Goal: Transaction & Acquisition: Book appointment/travel/reservation

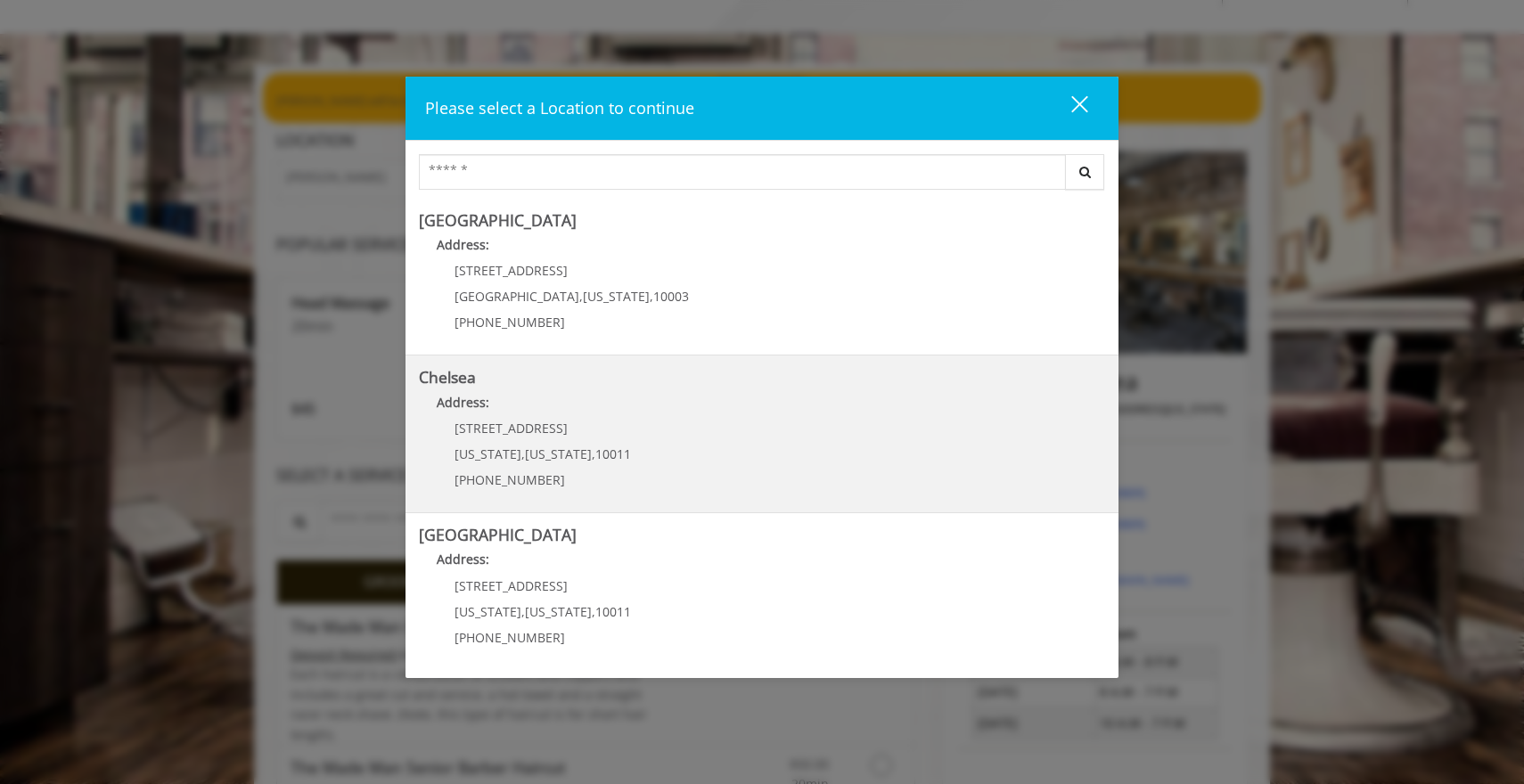
click at [603, 448] on span "10011" at bounding box center [613, 454] width 36 height 17
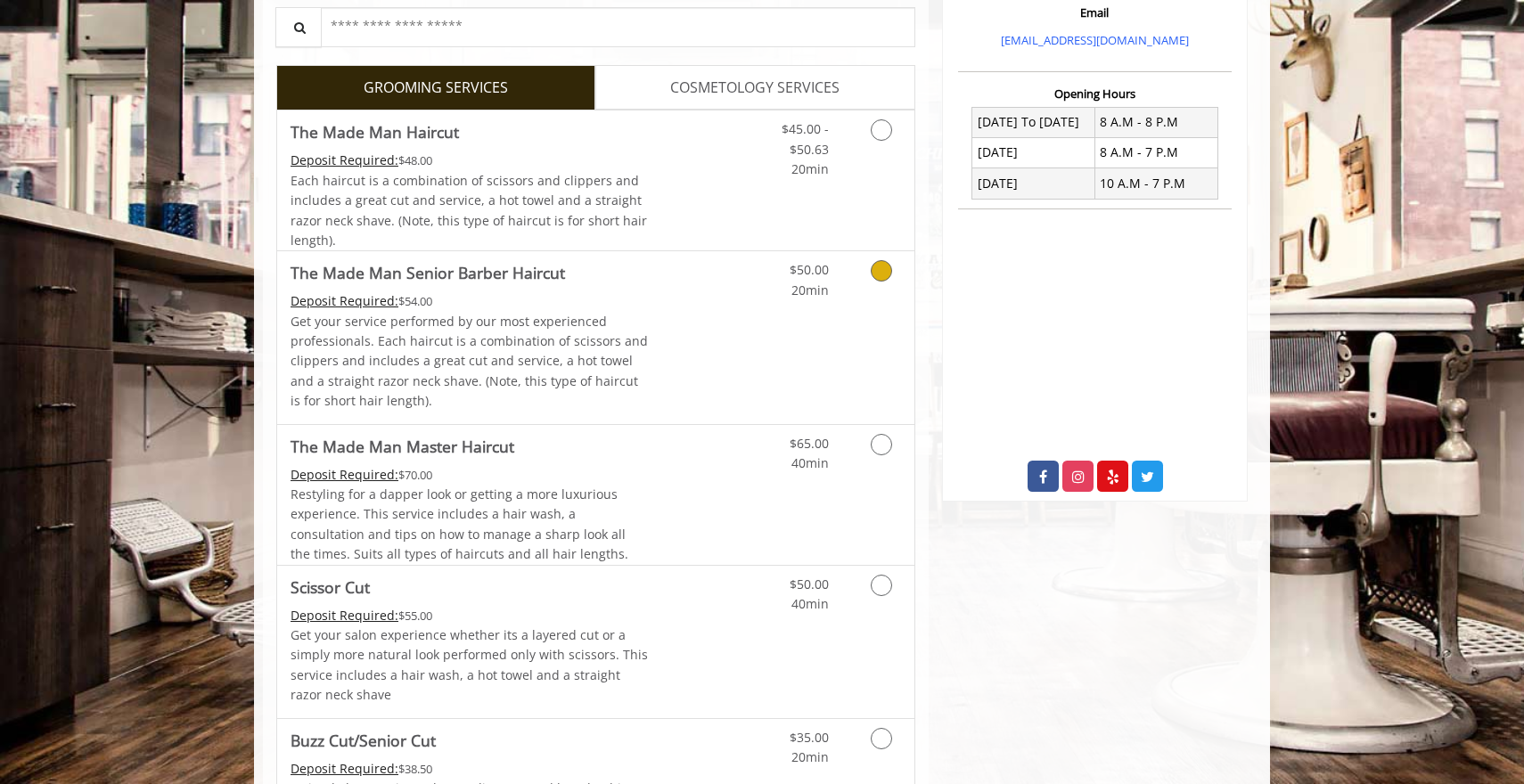
scroll to position [616, 0]
click at [881, 591] on icon "Grooming services" at bounding box center [881, 586] width 21 height 21
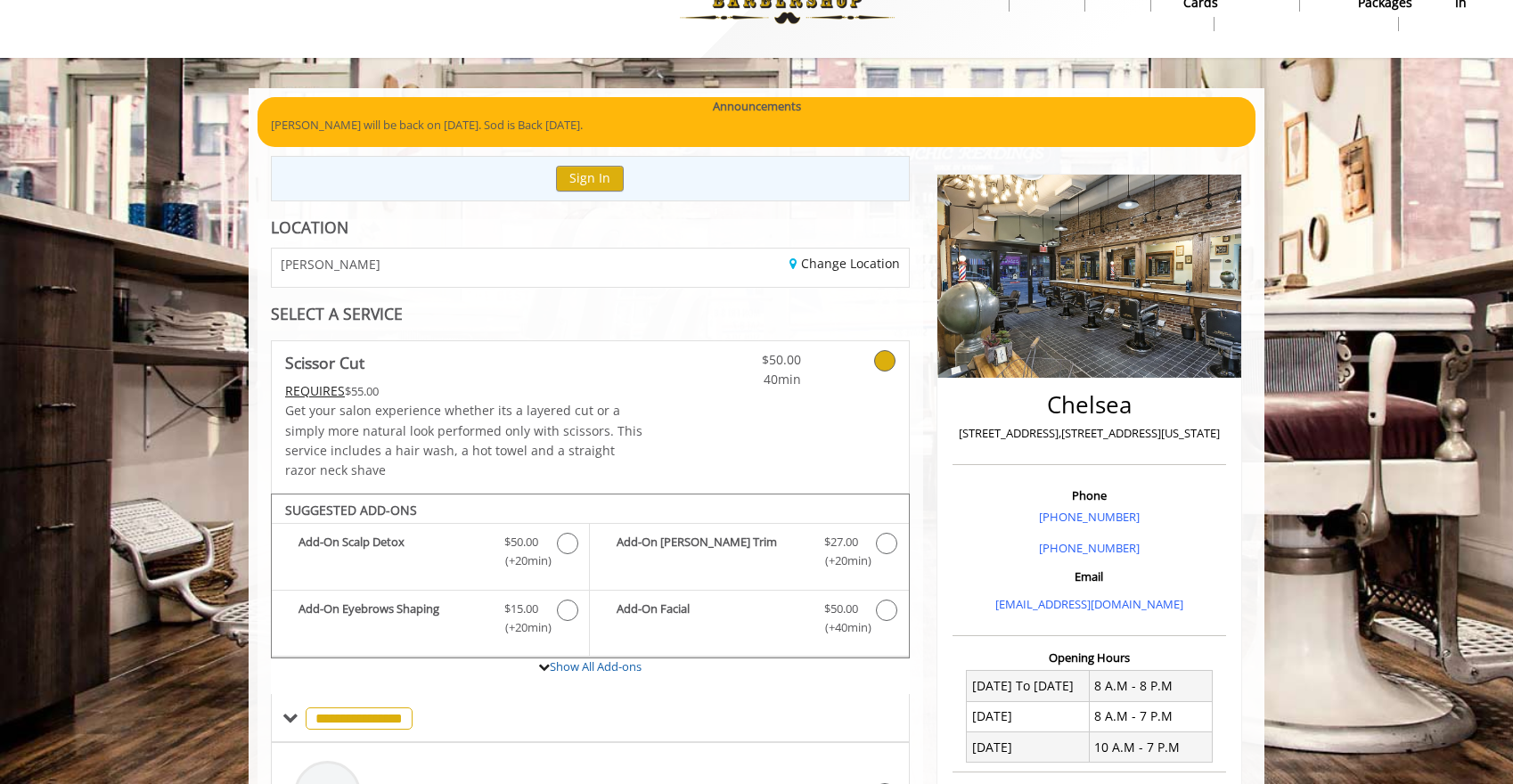
scroll to position [0, 0]
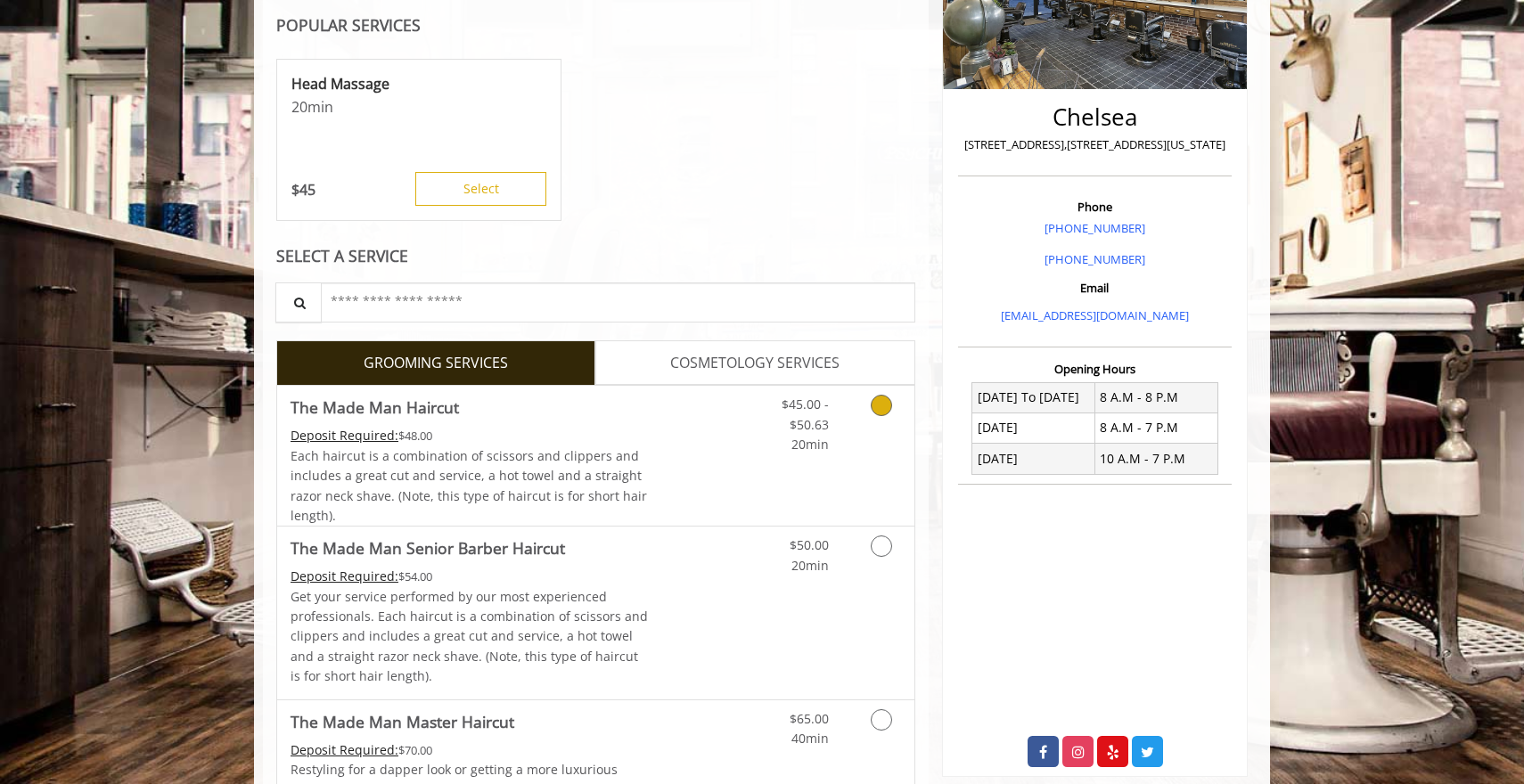
click at [702, 467] on link "Discounted Price" at bounding box center [702, 455] width 106 height 140
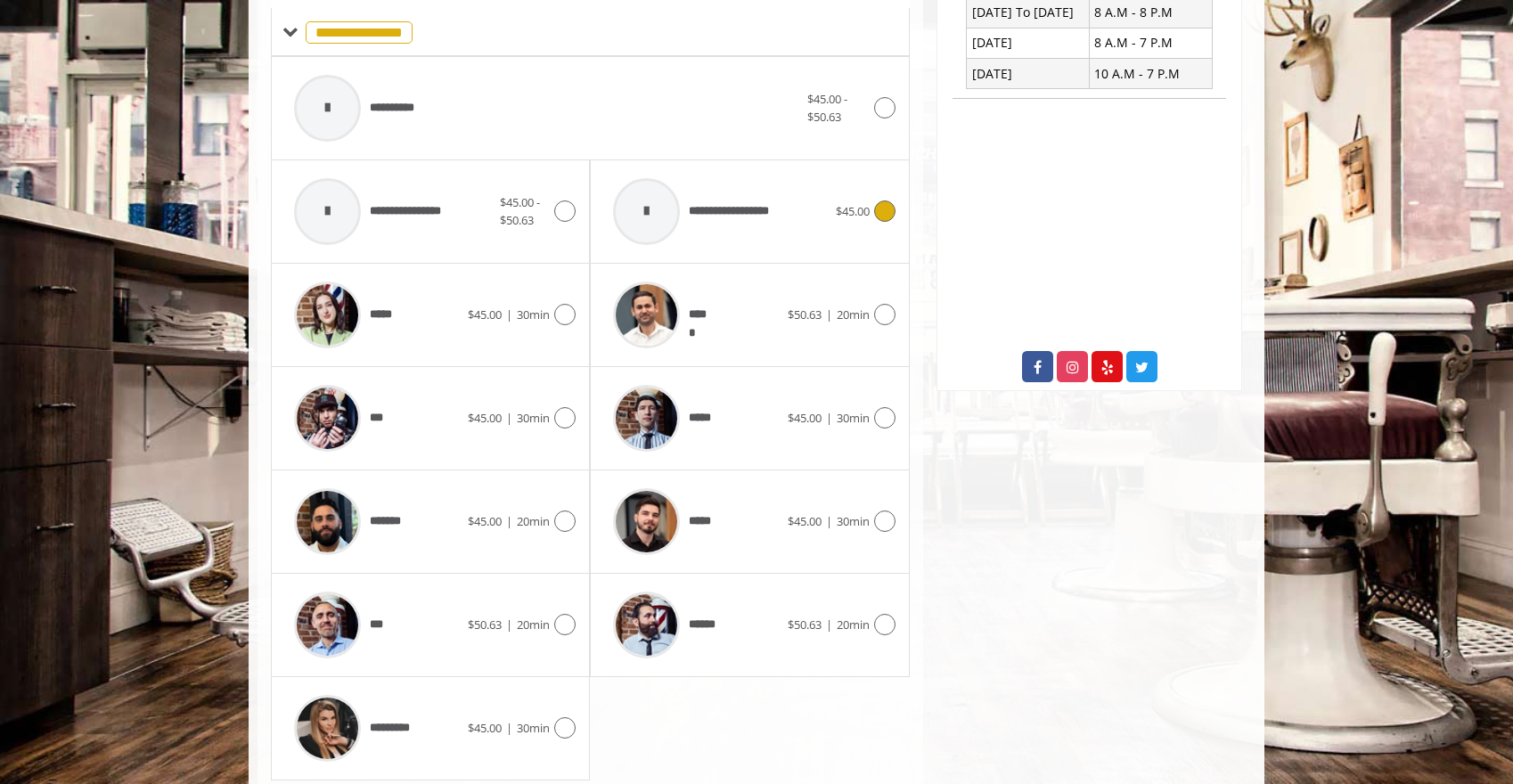
scroll to position [784, 0]
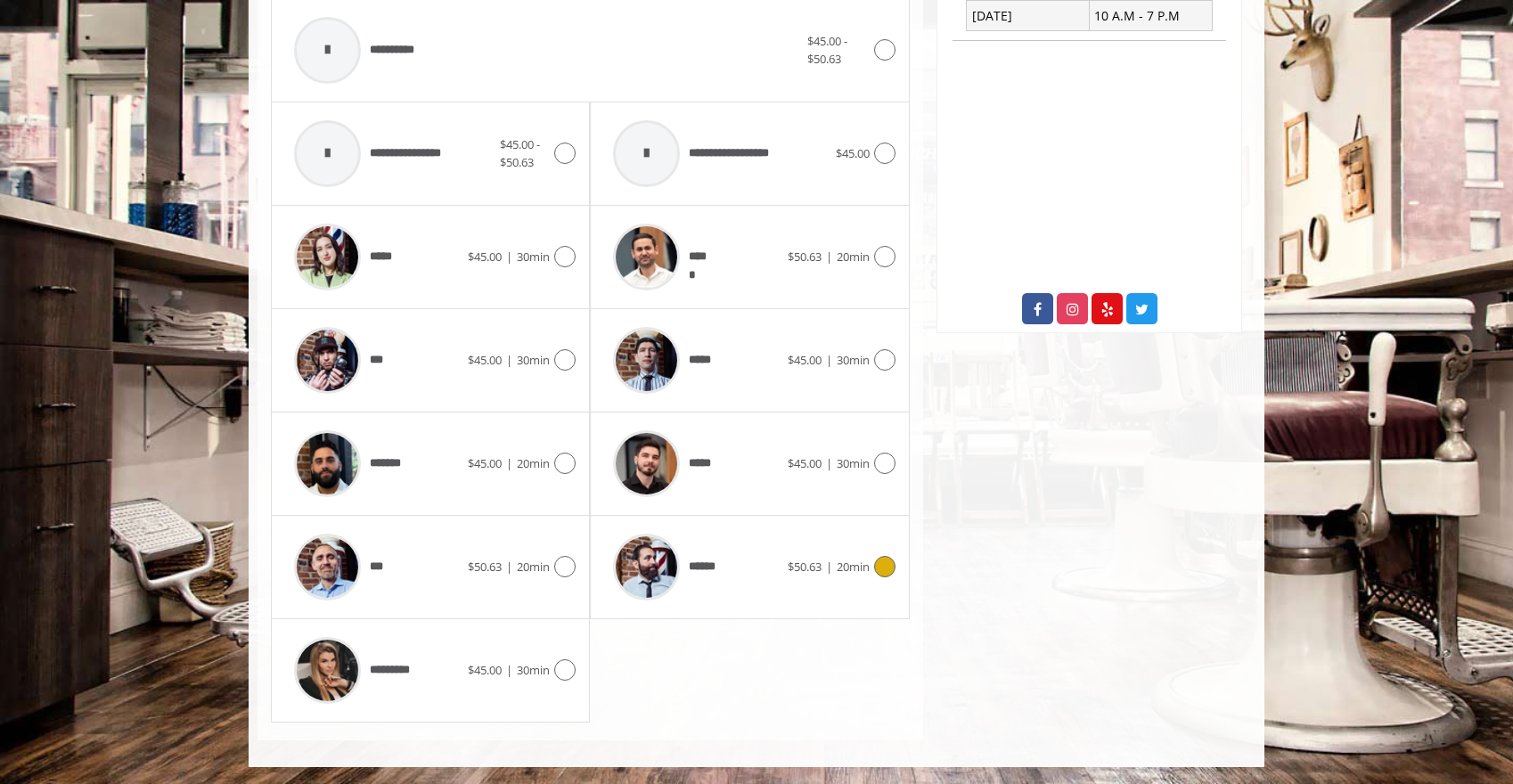
click at [866, 565] on span "20min" at bounding box center [854, 566] width 33 height 16
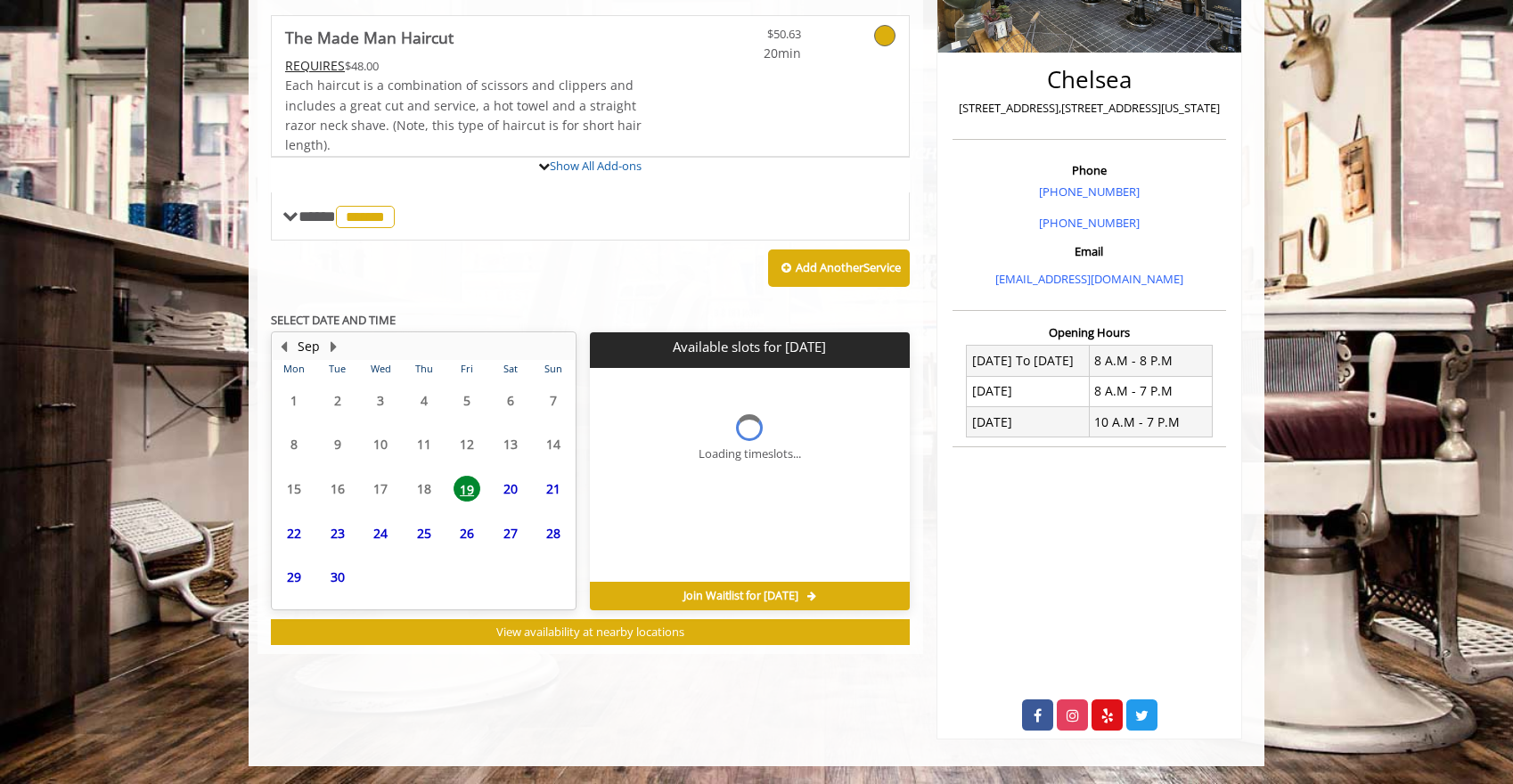
scroll to position [455, 0]
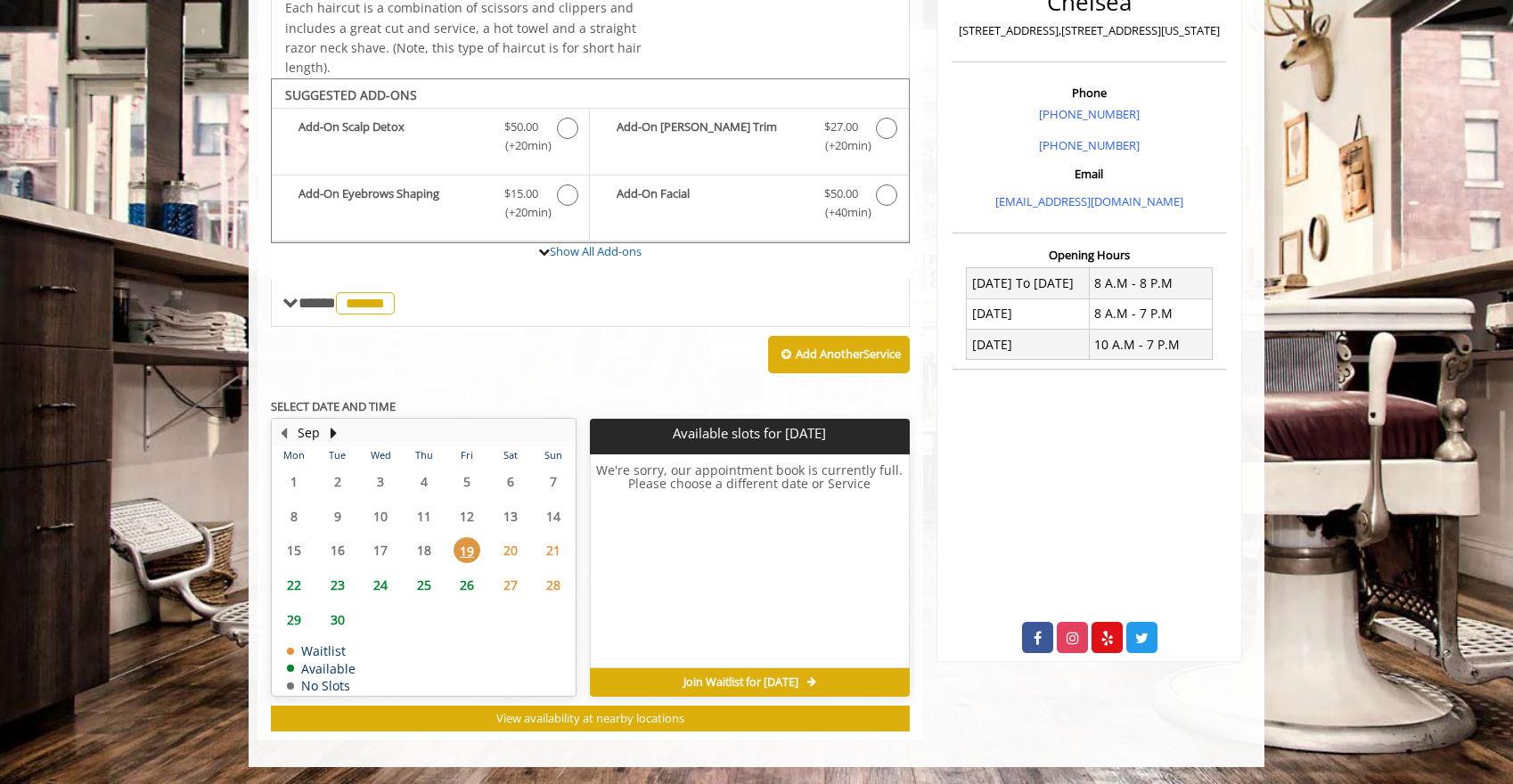
click at [306, 588] on span "22" at bounding box center [294, 585] width 27 height 26
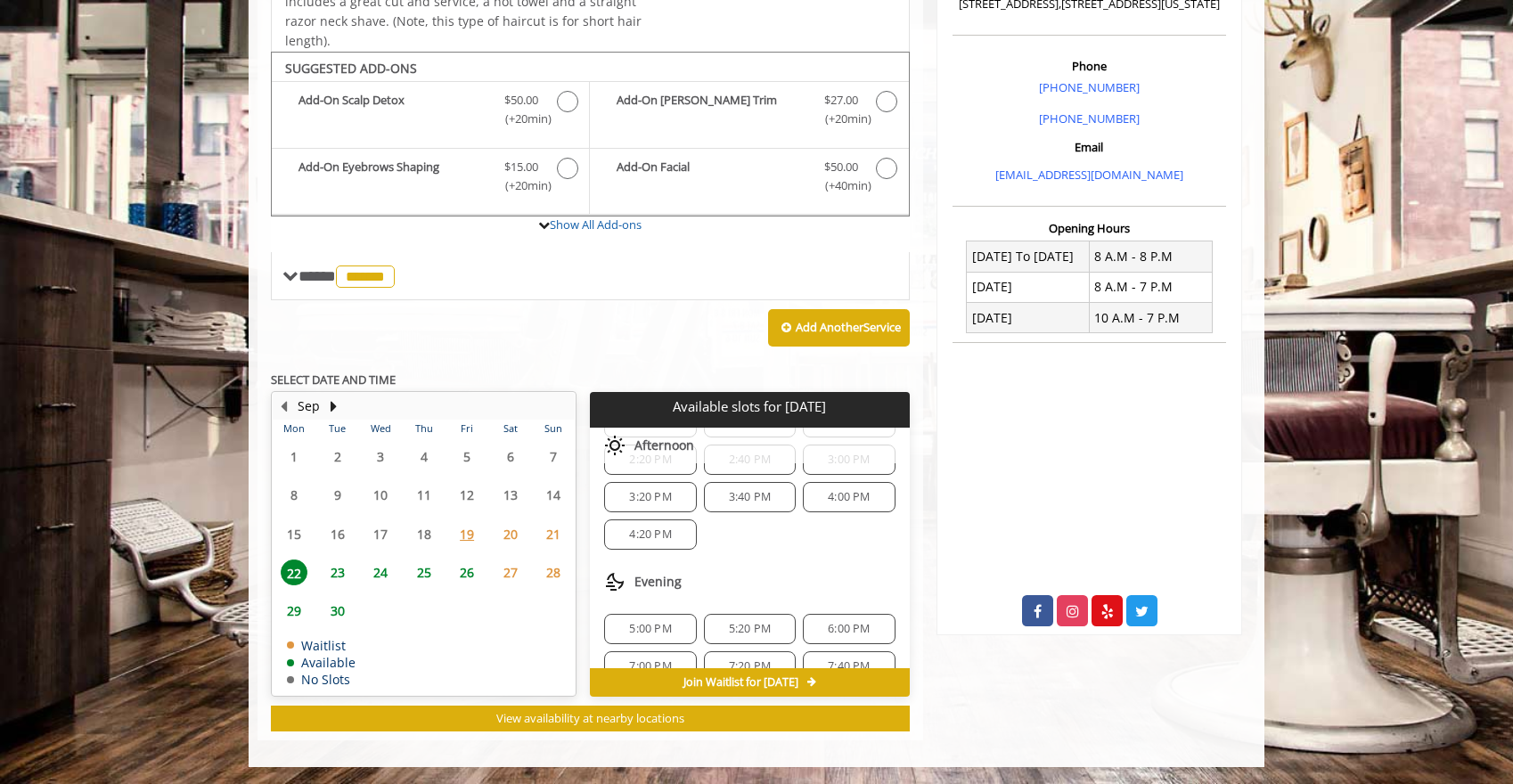
scroll to position [305, 0]
click at [839, 598] on span "6:00 PM" at bounding box center [848, 601] width 42 height 14
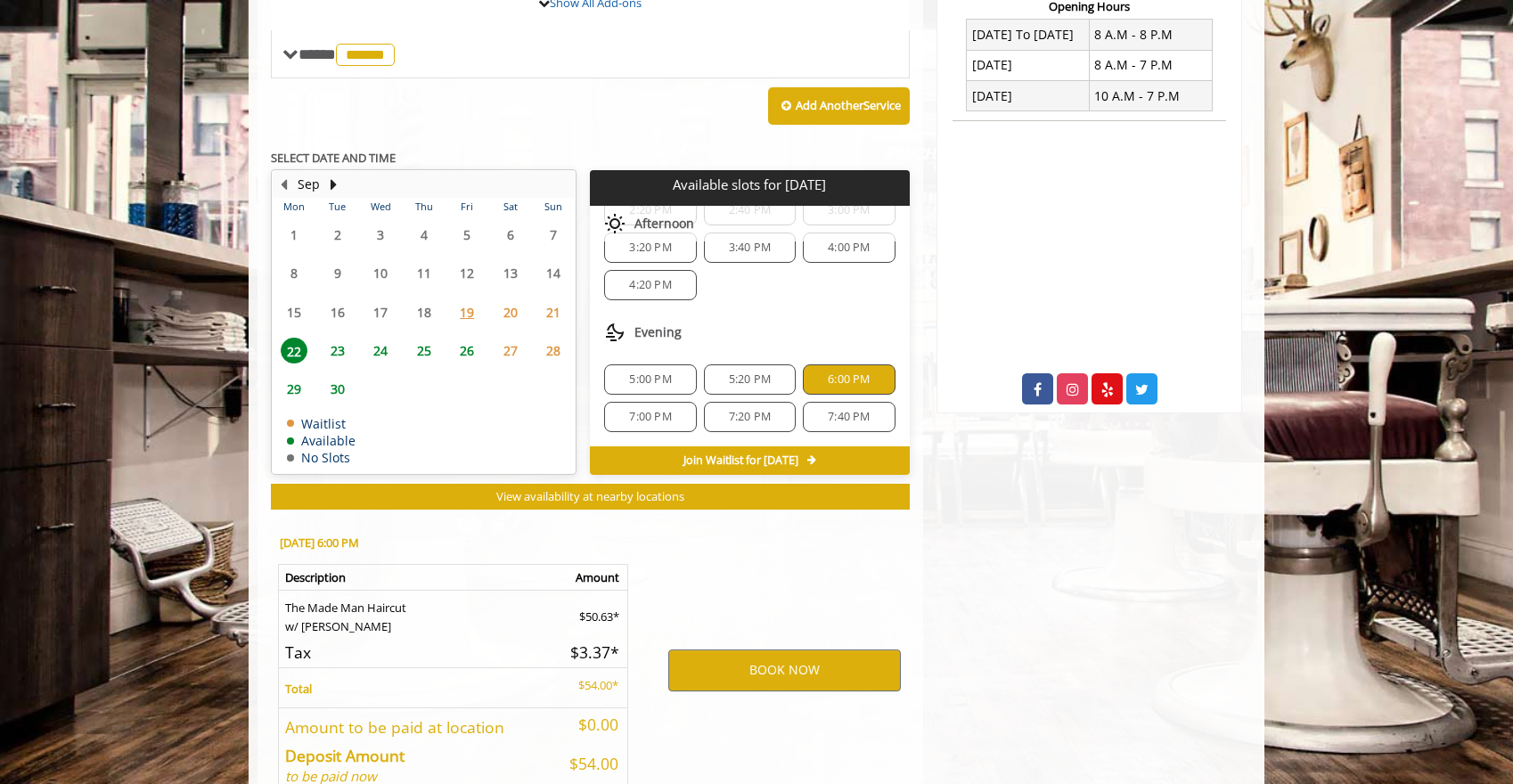
scroll to position [803, 0]
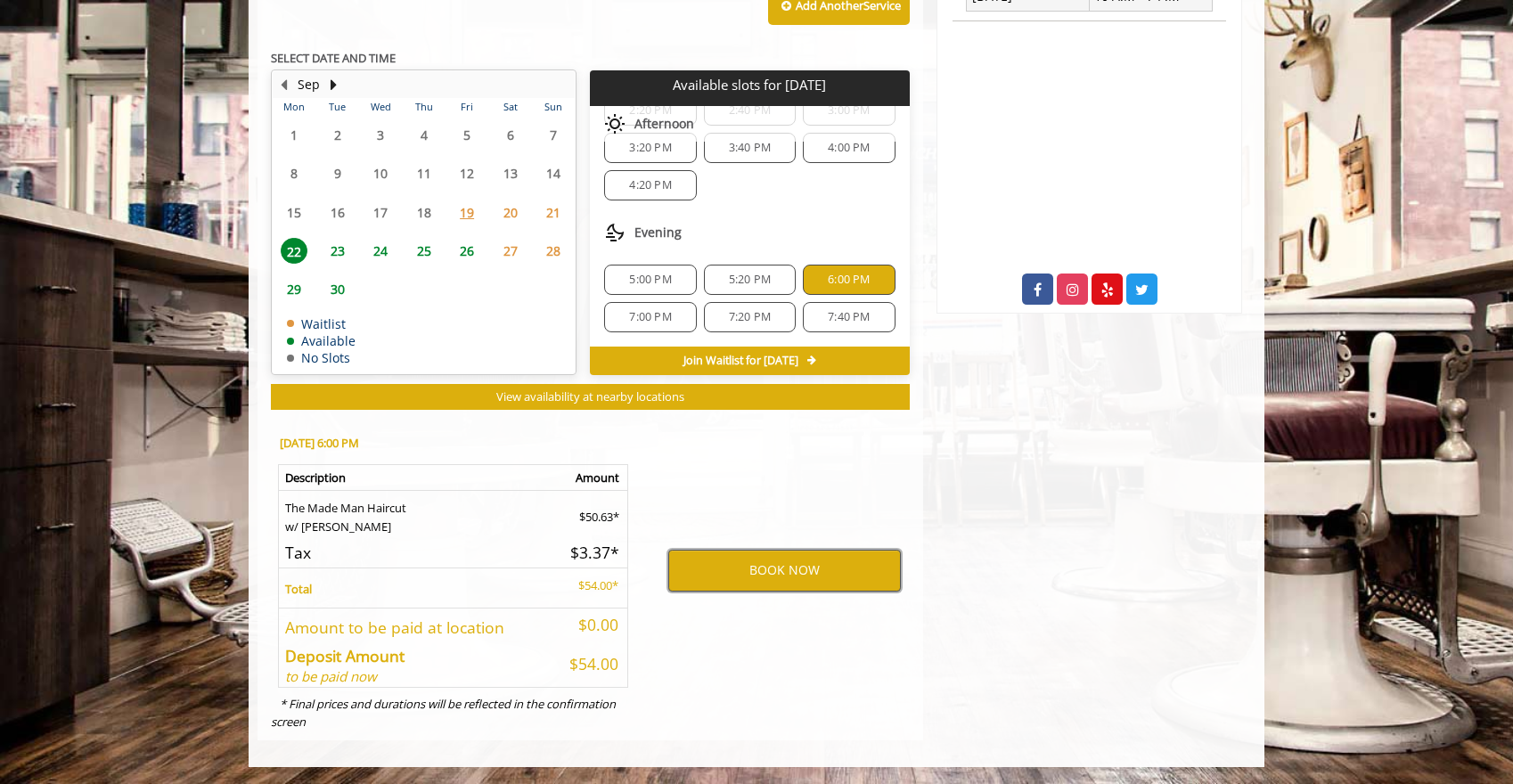
click at [770, 575] on button "BOOK NOW" at bounding box center [784, 570] width 232 height 41
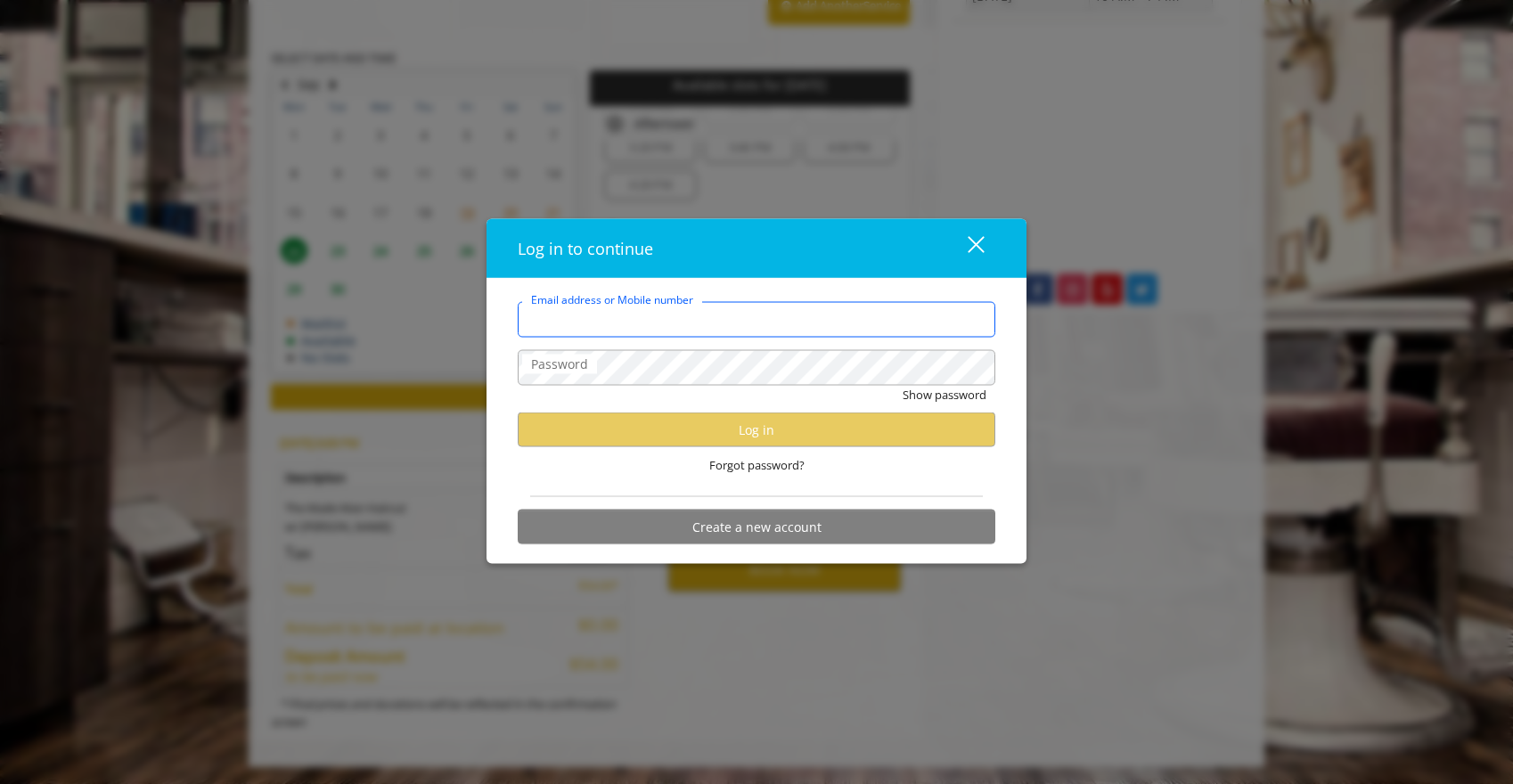
type input "**********"
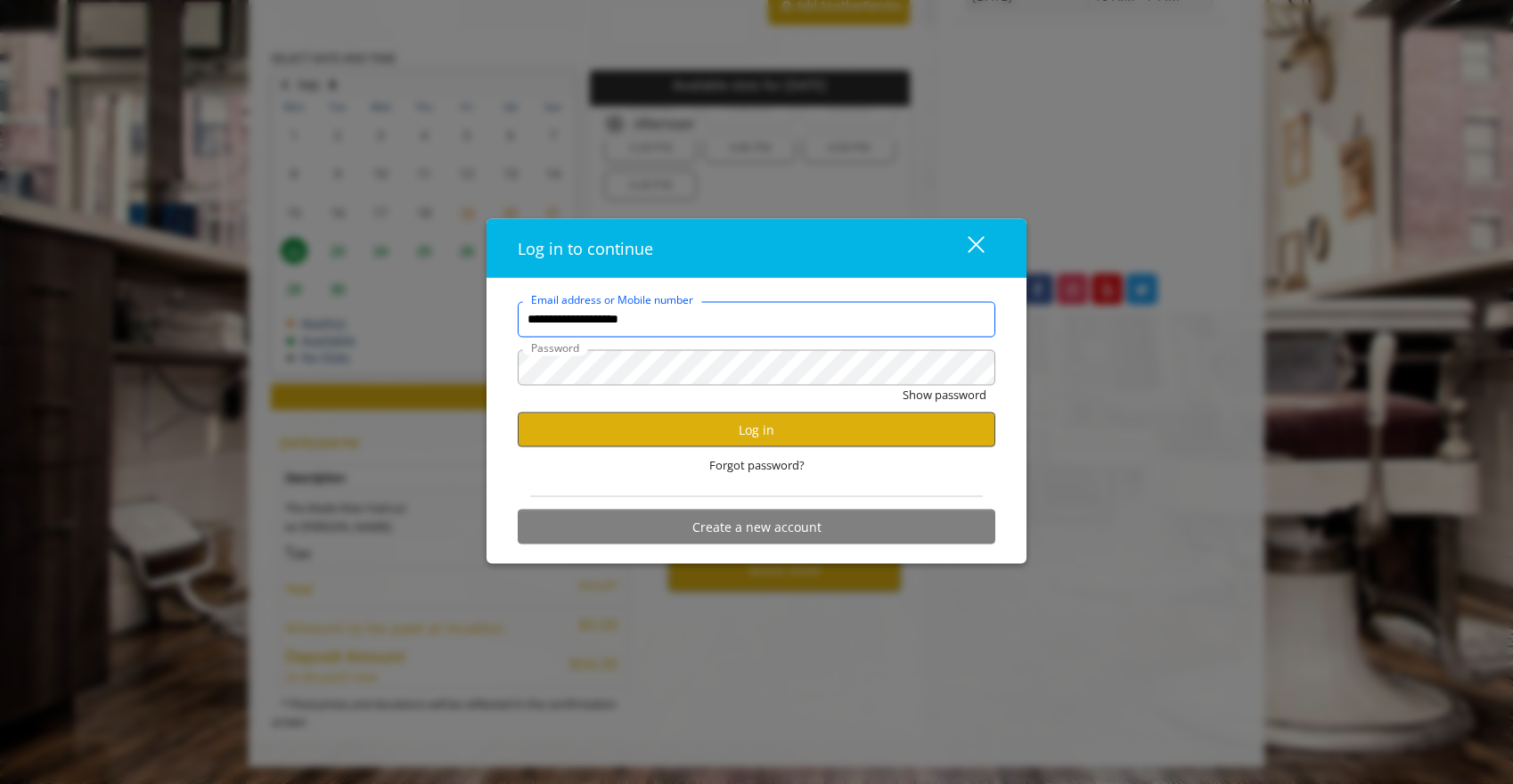
scroll to position [0, 0]
click at [728, 421] on button "Log in" at bounding box center [756, 430] width 478 height 35
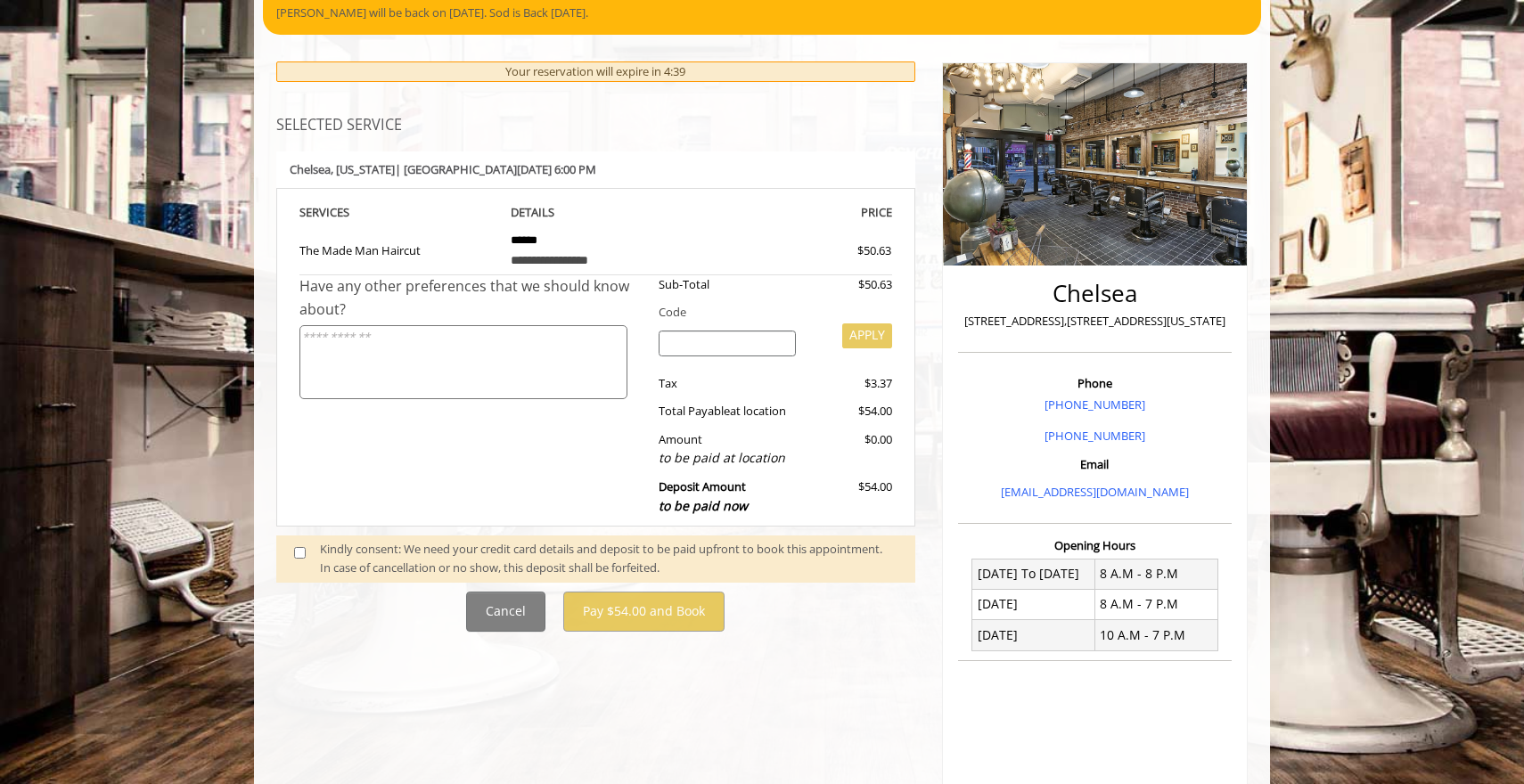
scroll to position [170, 0]
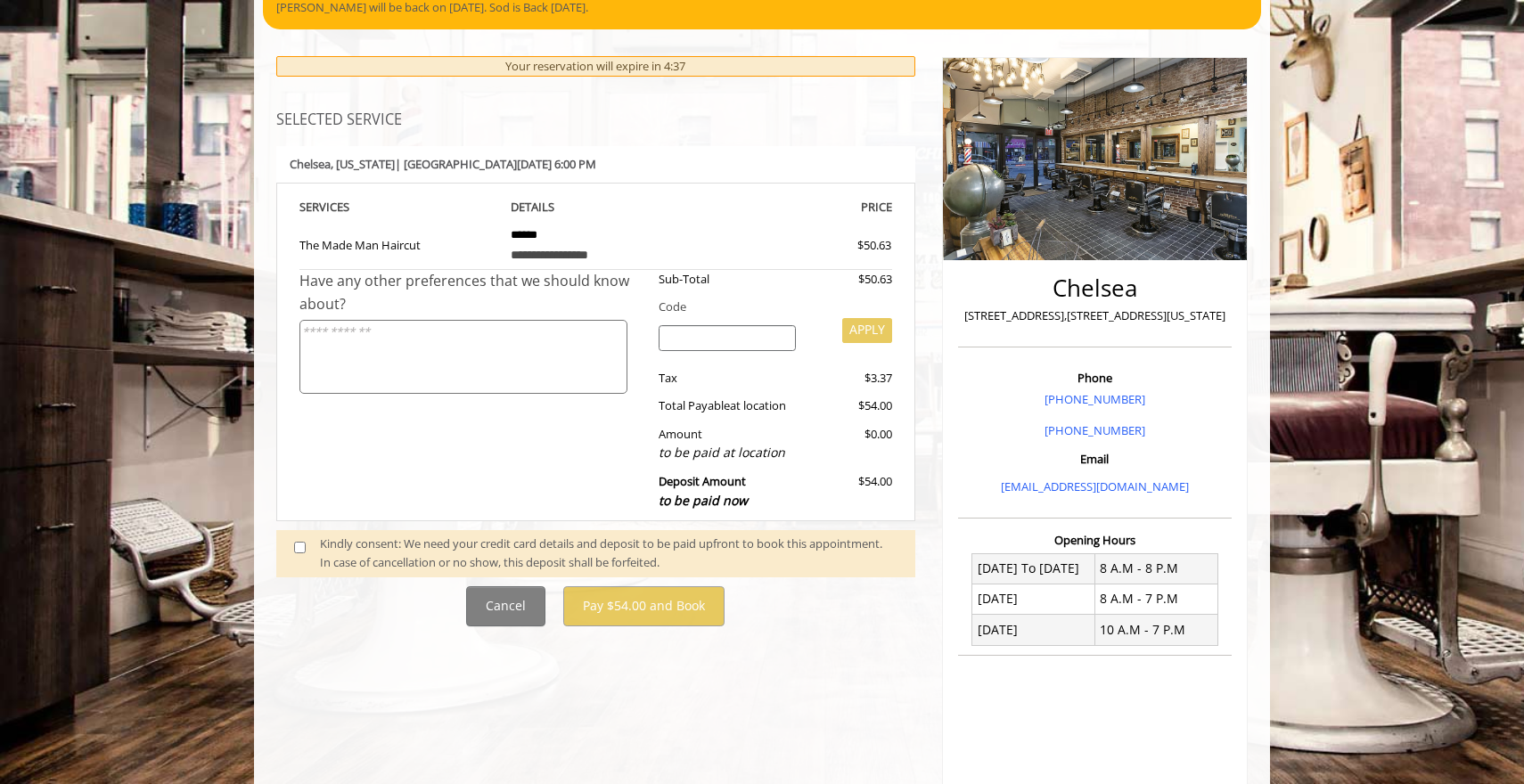
click at [299, 554] on span at bounding box center [306, 554] width 53 height 37
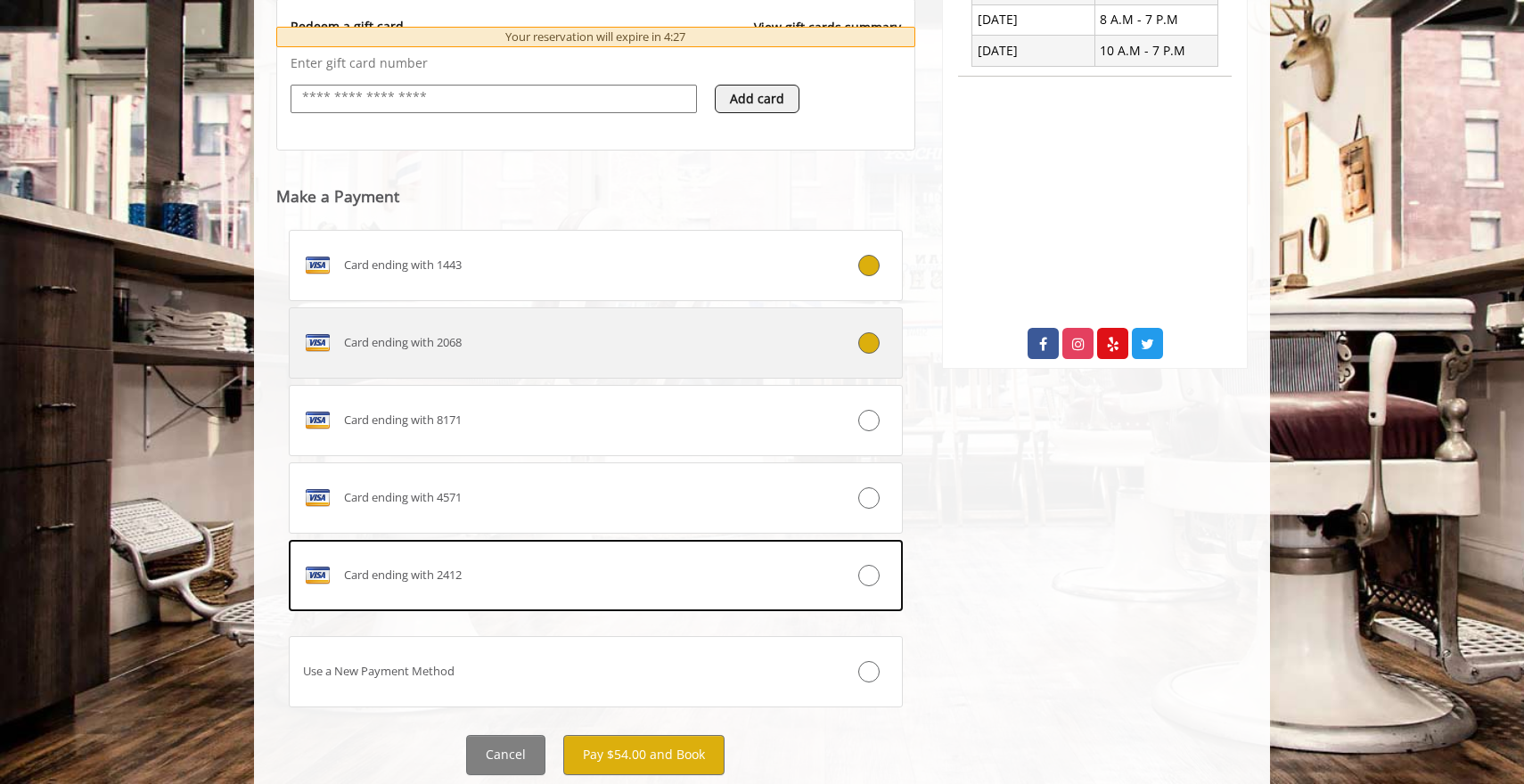
scroll to position [803, 0]
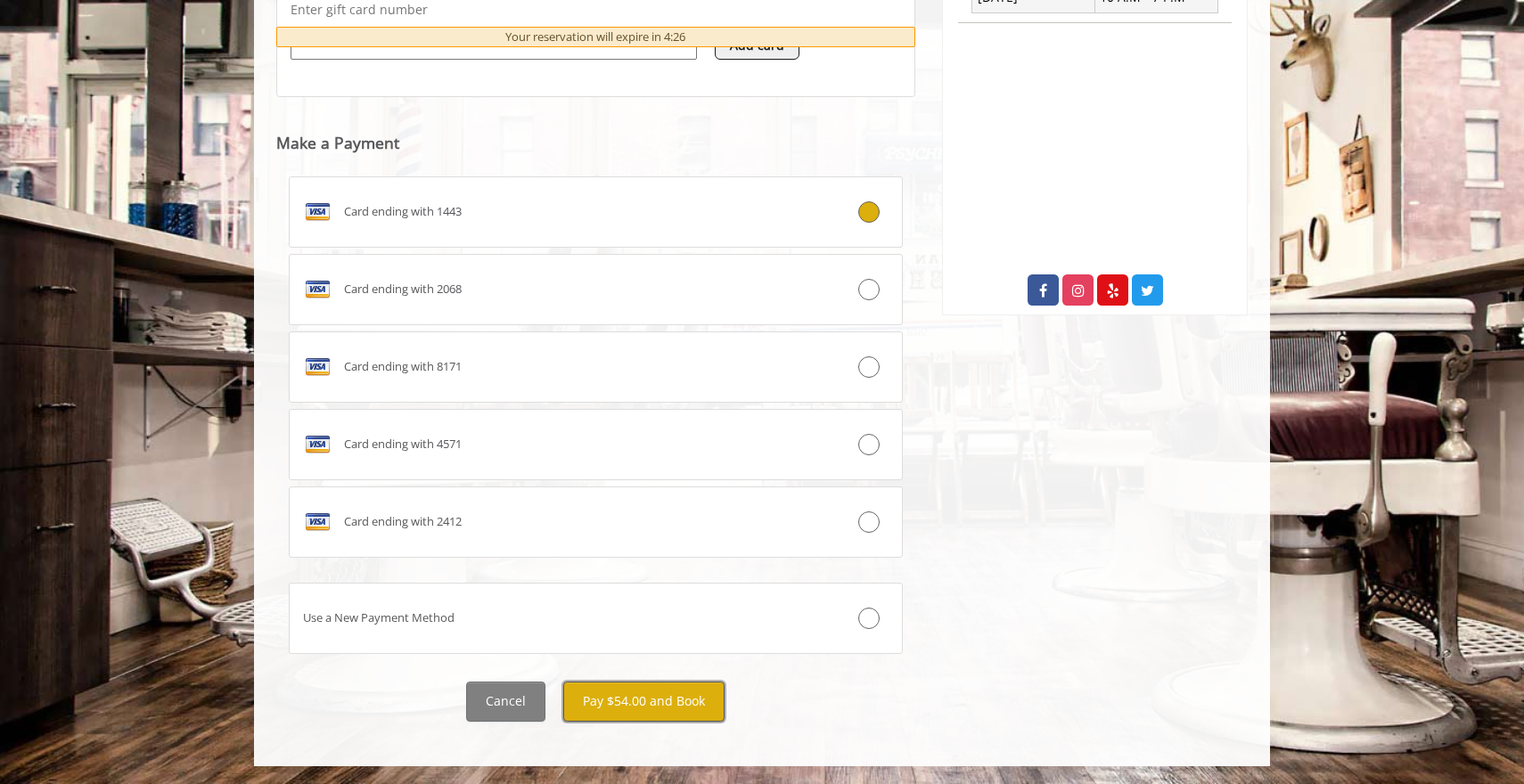
click at [649, 703] on button "Pay $54.00 and Book" at bounding box center [643, 701] width 161 height 40
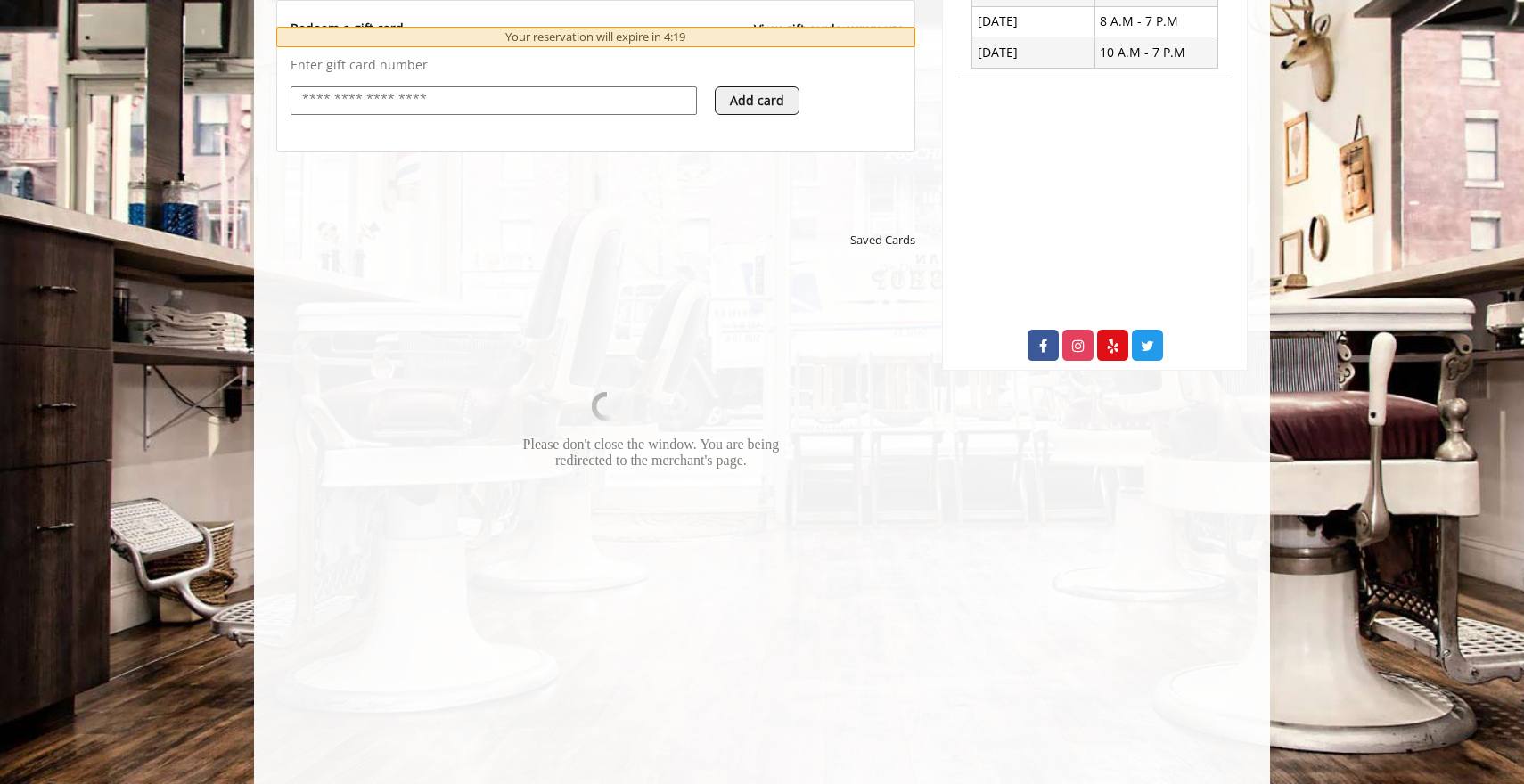
scroll to position [750, 0]
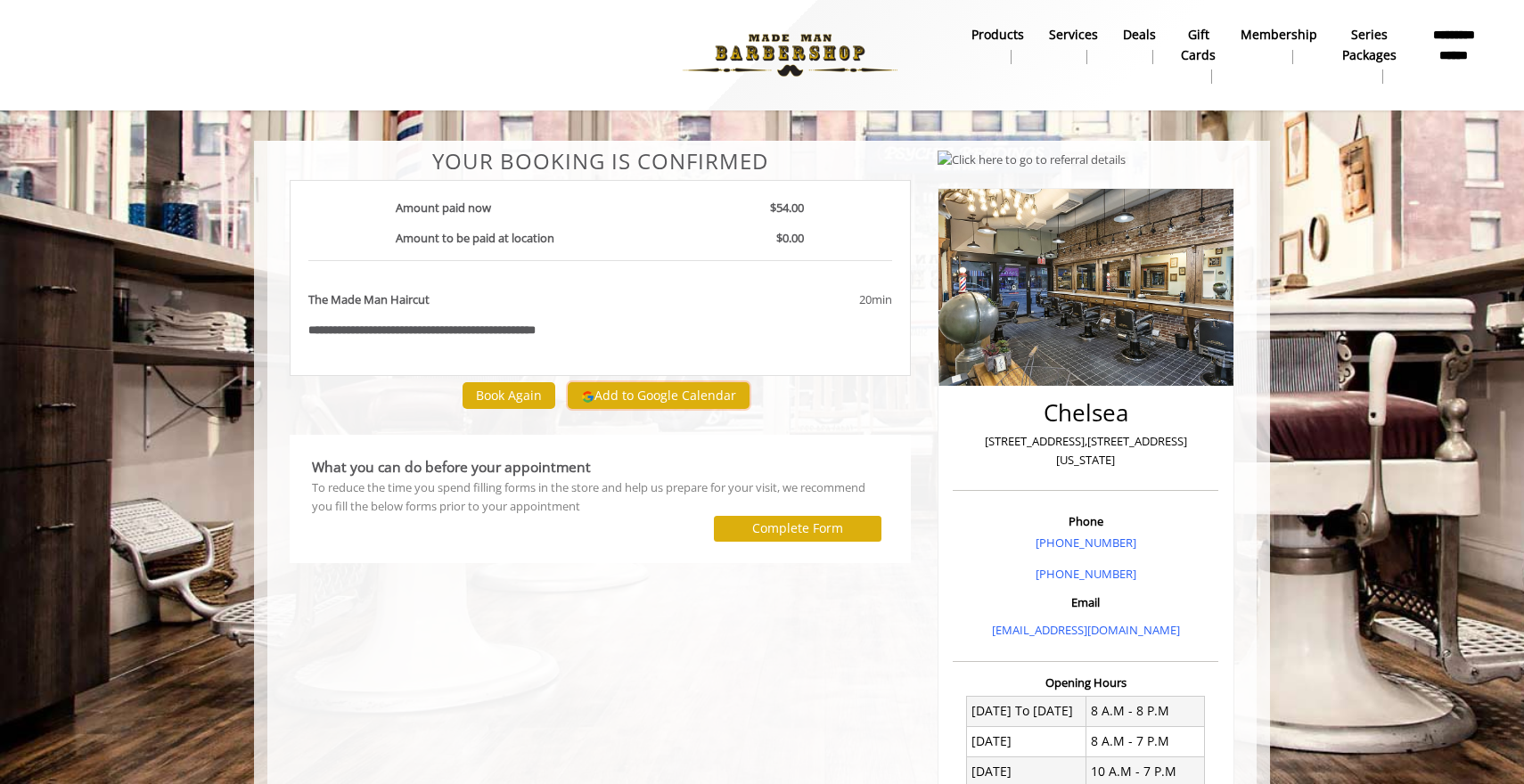
click at [659, 392] on button "Add to Google Calendar" at bounding box center [658, 395] width 181 height 27
